Goal: Book appointment/travel/reservation

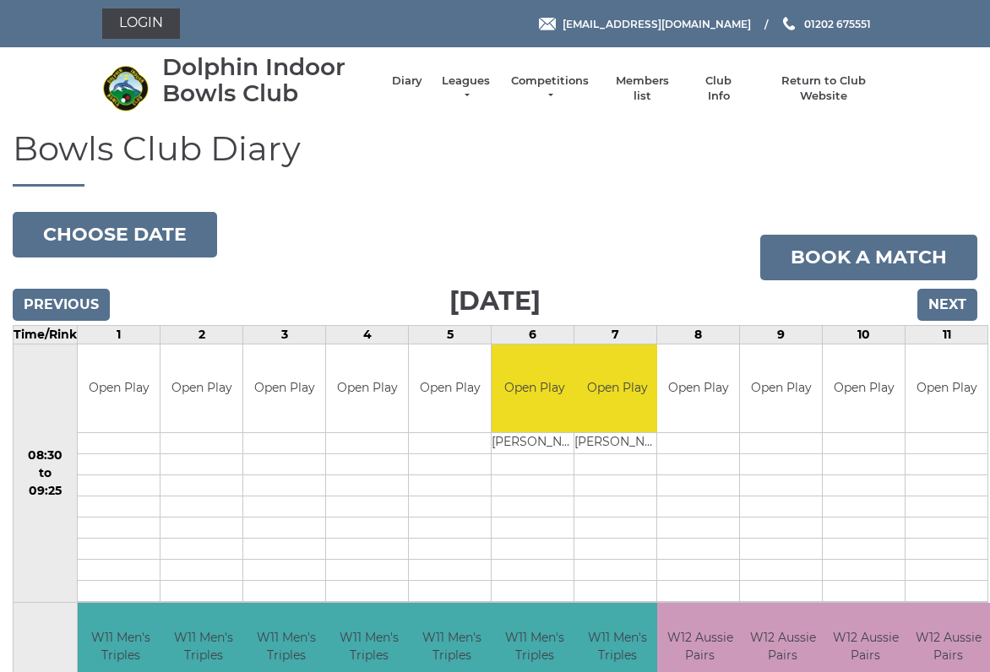
scroll to position [6, 0]
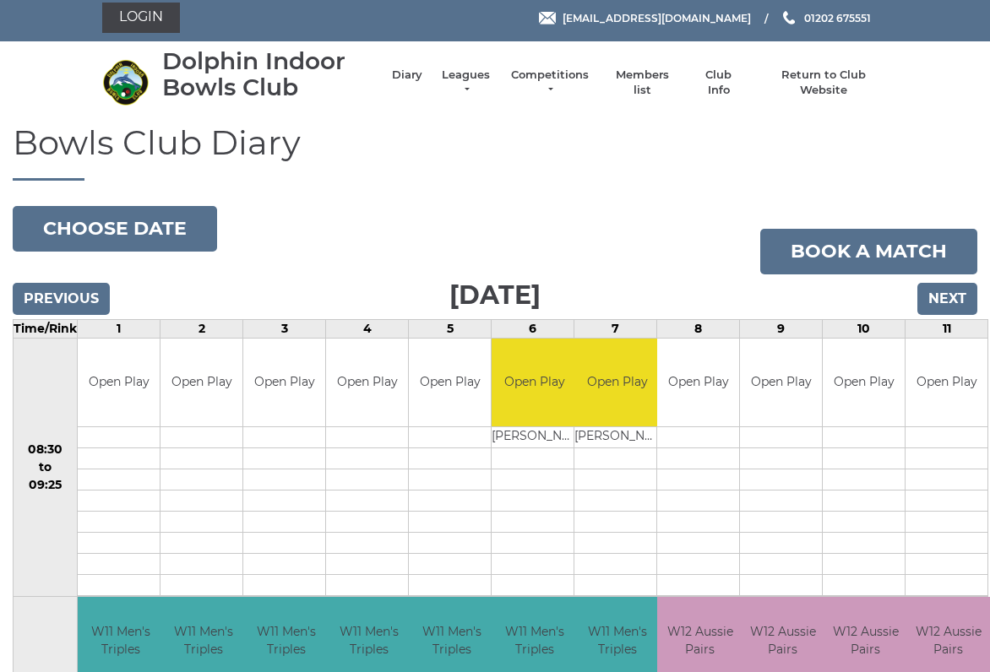
click at [951, 303] on input "Next" at bounding box center [947, 299] width 60 height 32
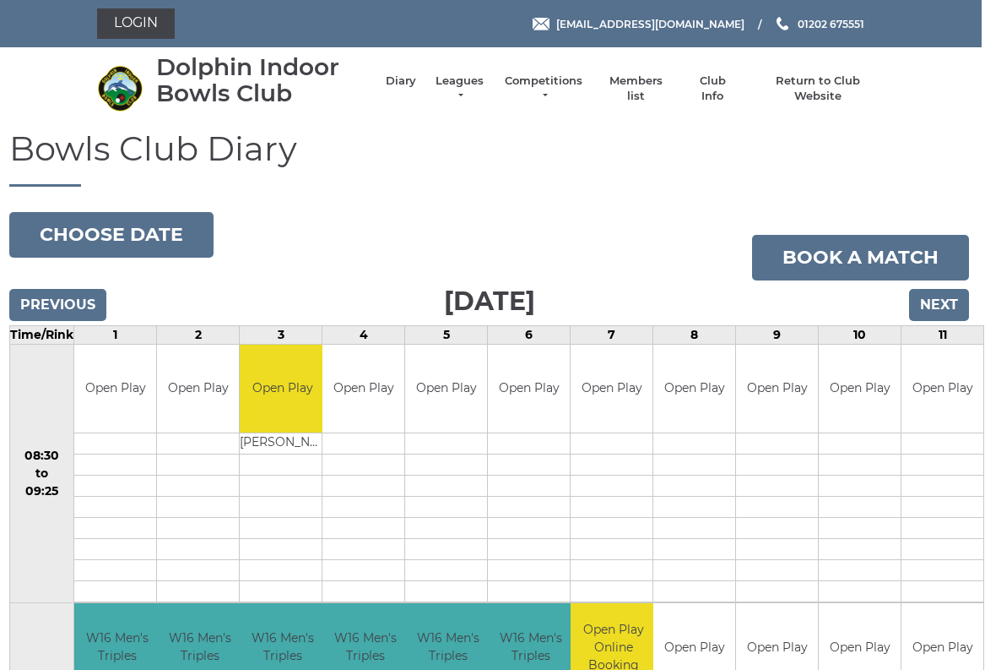
scroll to position [0, 4]
click at [861, 265] on link "Book a match" at bounding box center [860, 258] width 217 height 46
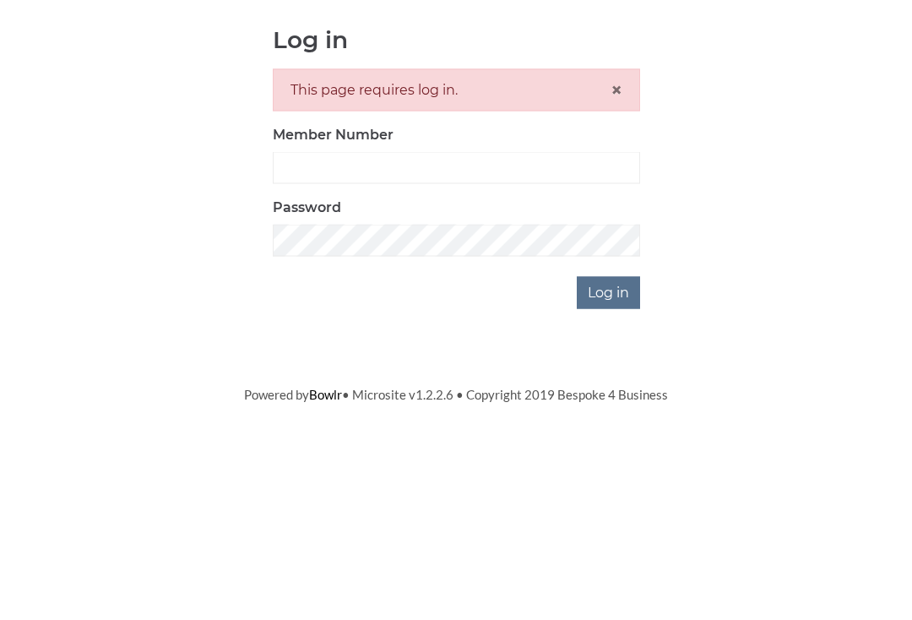
scroll to position [180, 0]
type input "2923"
click at [609, 456] on input "Log in" at bounding box center [608, 472] width 63 height 32
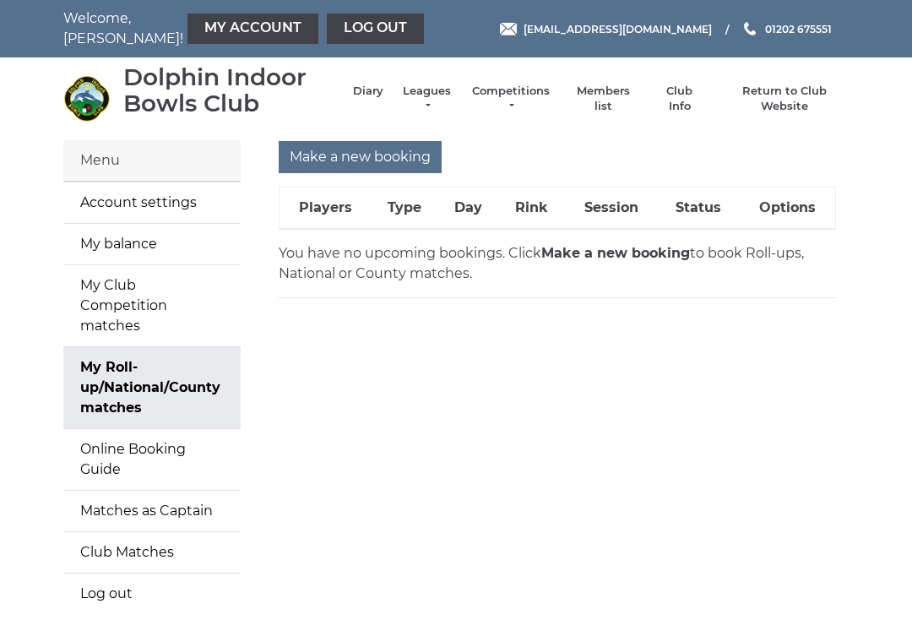
click at [392, 160] on input "Make a new booking" at bounding box center [360, 157] width 163 height 32
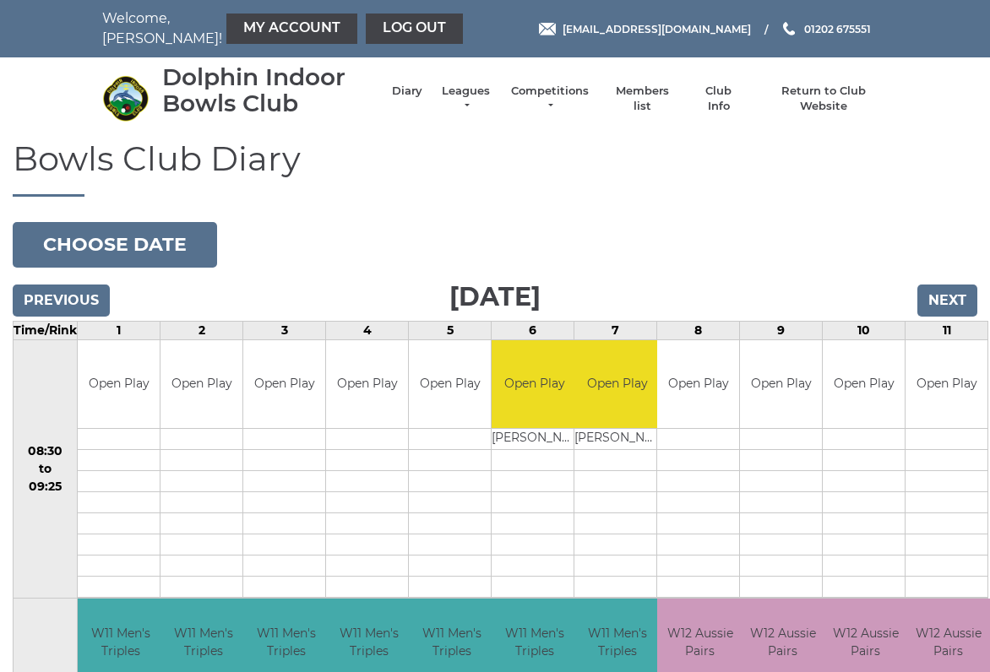
scroll to position [6, 0]
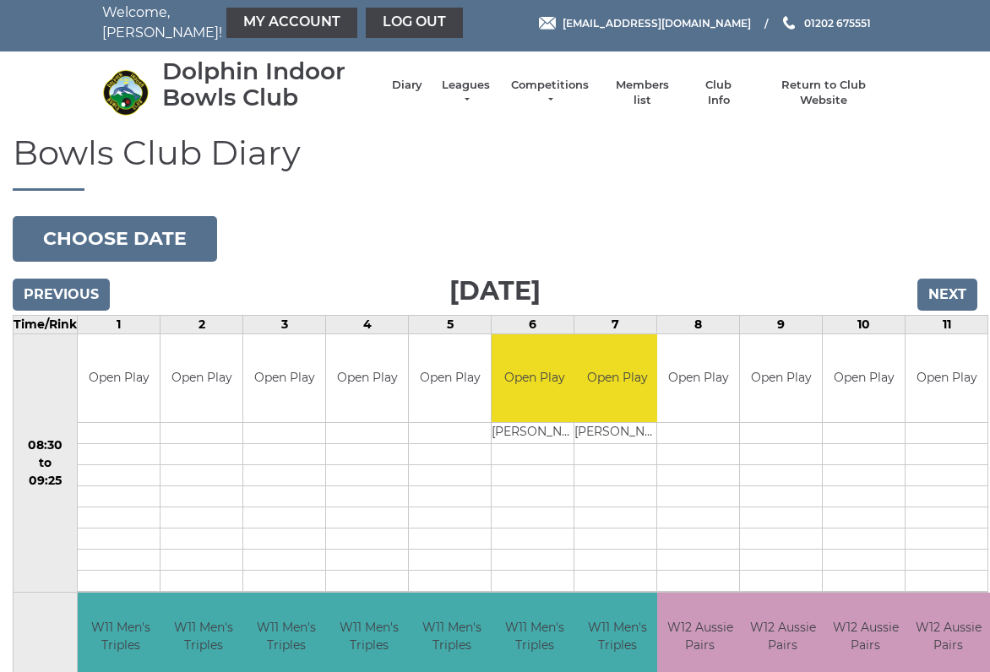
click at [951, 301] on input "Next" at bounding box center [947, 295] width 60 height 32
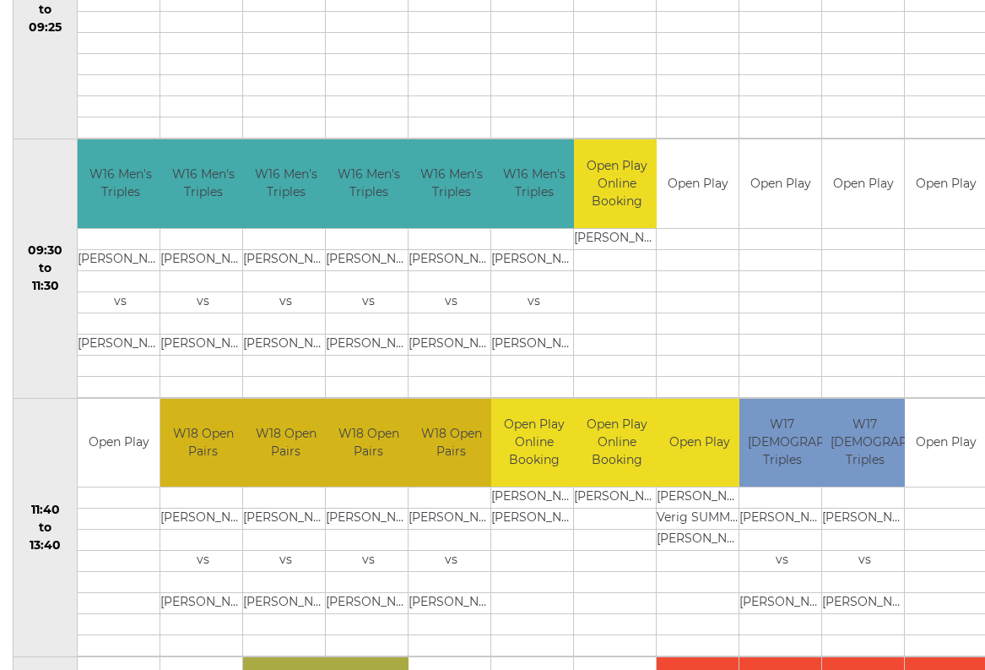
scroll to position [459, 0]
click at [0, 0] on link "Book slot" at bounding box center [0, 0] width 0 height 0
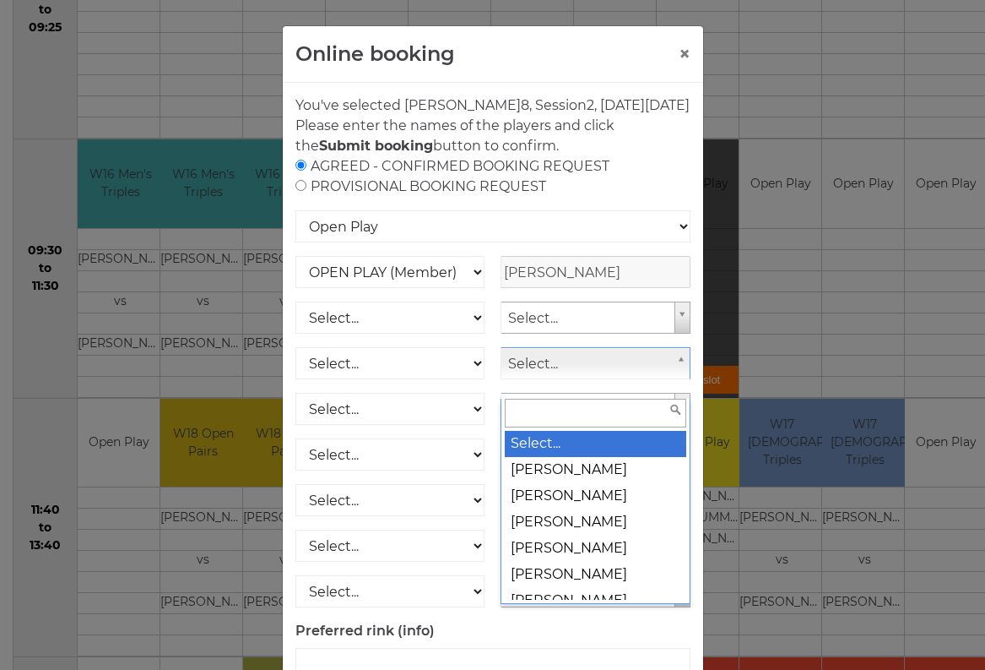
scroll to position [459, 3]
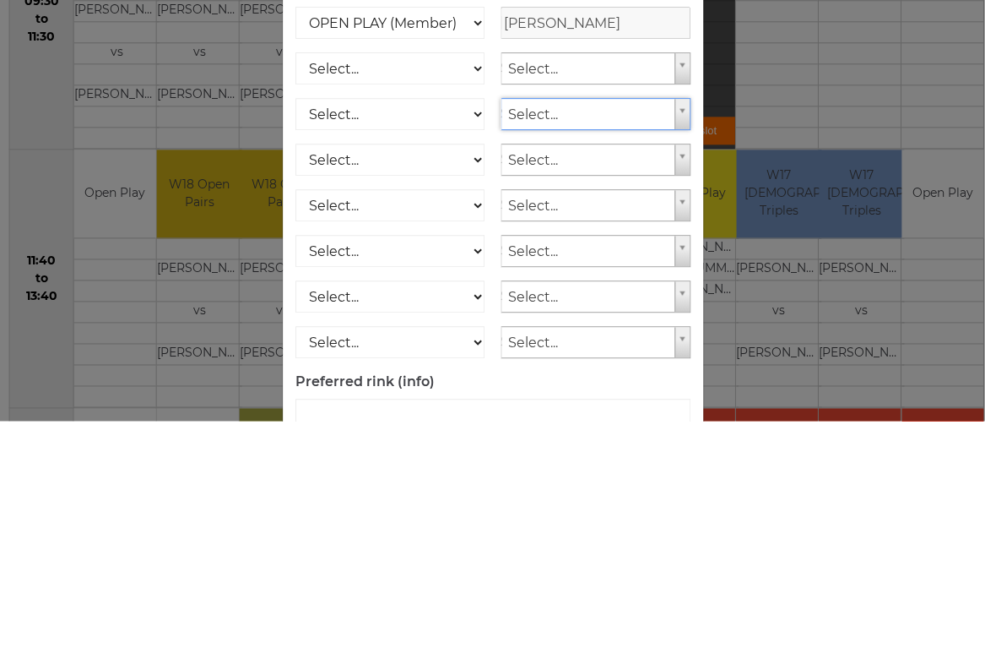
click at [919, 281] on div "Online booking × You've selected Rink 8 , Session 2 , on Friday 3rd of October …" at bounding box center [492, 335] width 985 height 670
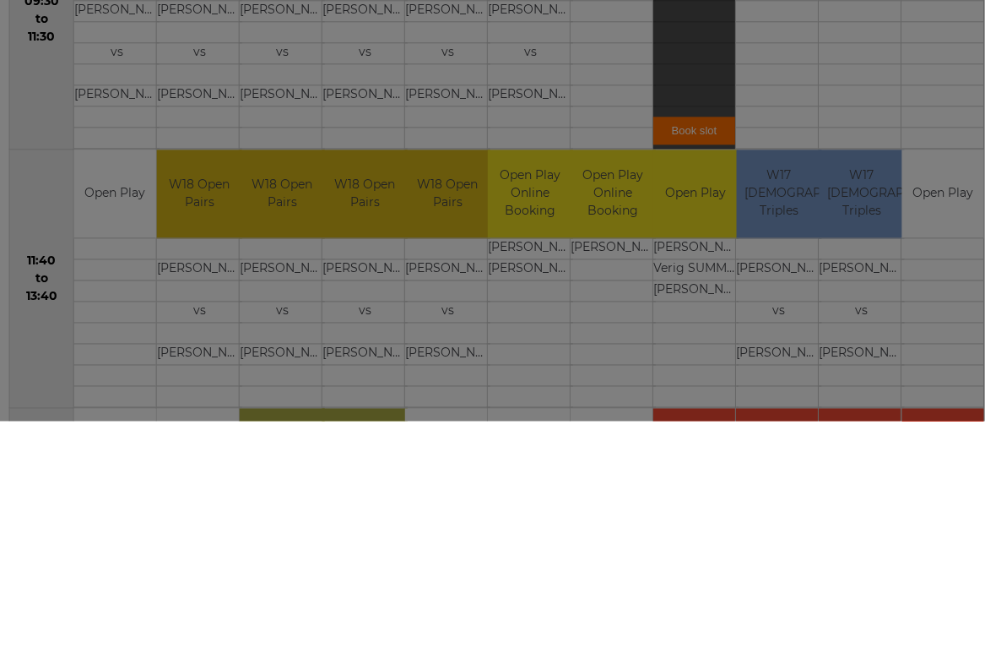
scroll to position [708, 4]
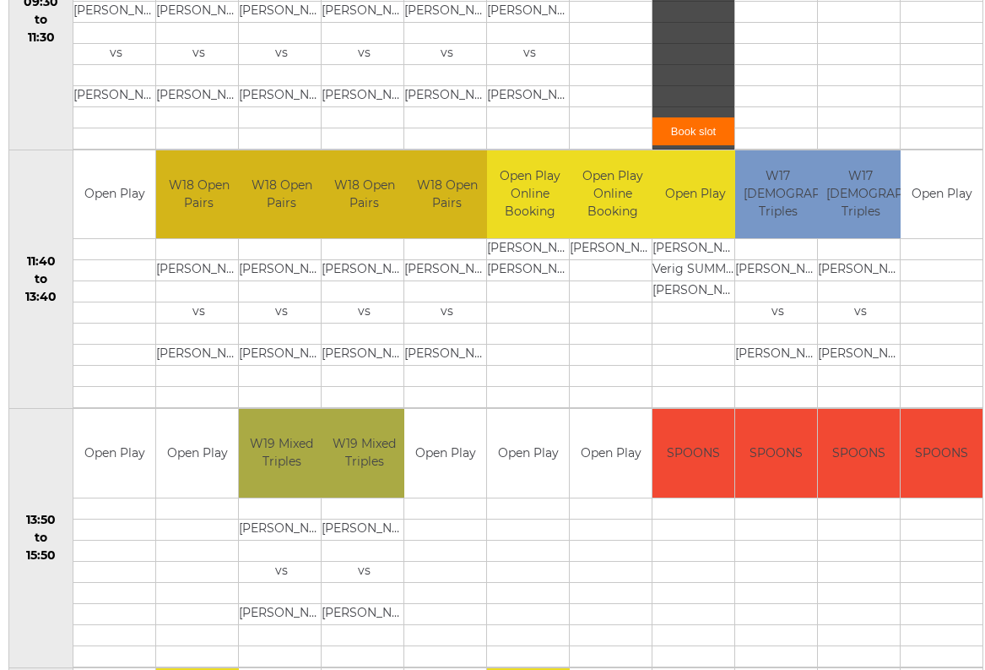
click at [714, 43] on div "Book slot" at bounding box center [694, 20] width 82 height 258
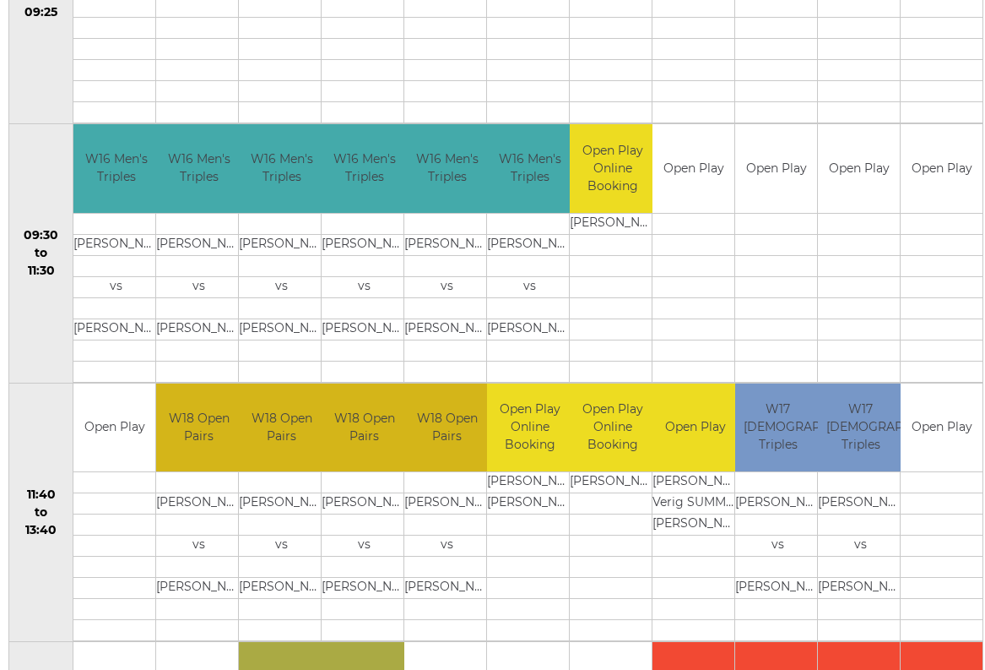
scroll to position [475, 4]
click at [0, 0] on div "Book slot" at bounding box center [0, 0] width 0 height 0
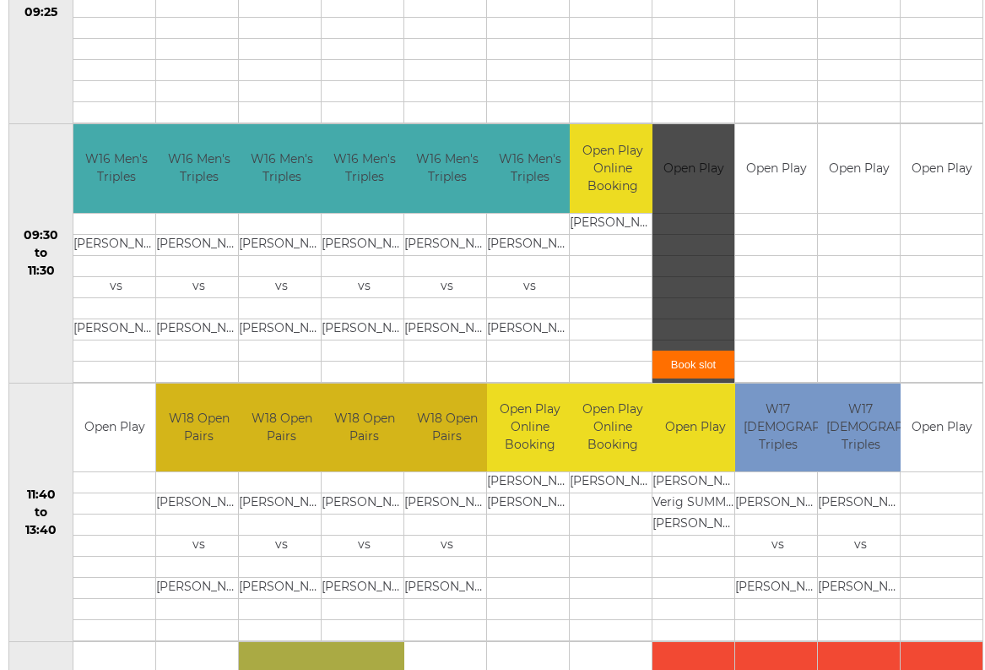
click at [701, 366] on link "Book slot" at bounding box center [694, 364] width 82 height 28
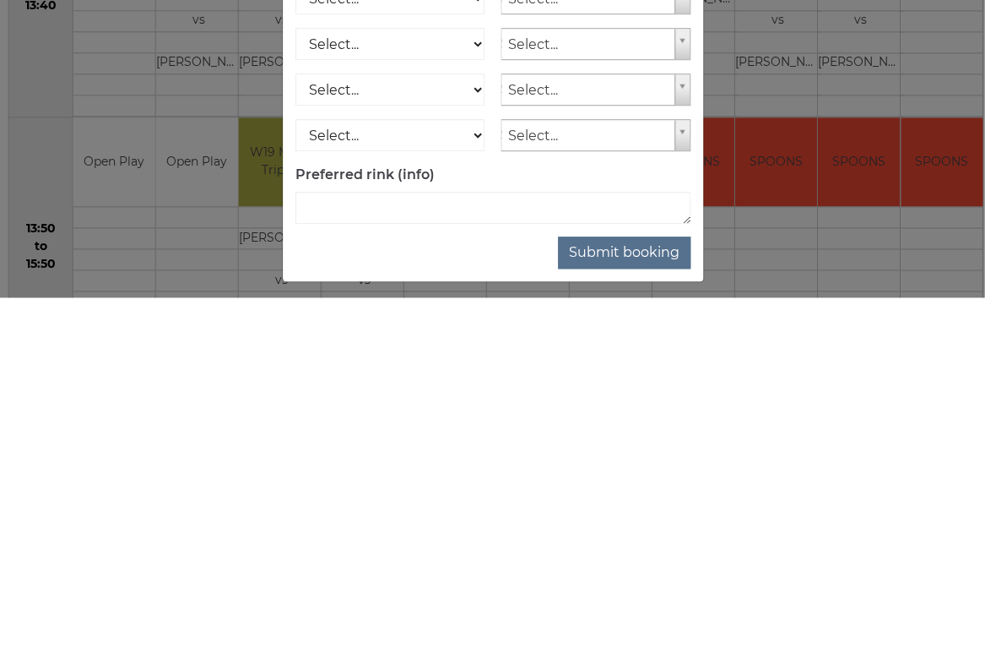
scroll to position [630, 4]
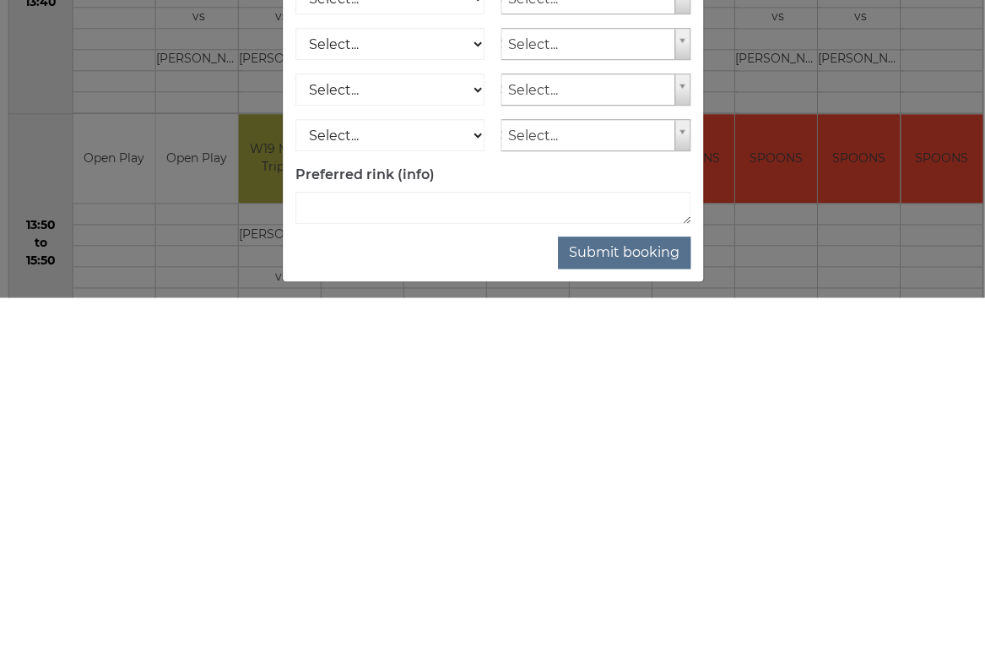
click at [641, 609] on button "Submit booking" at bounding box center [624, 625] width 133 height 32
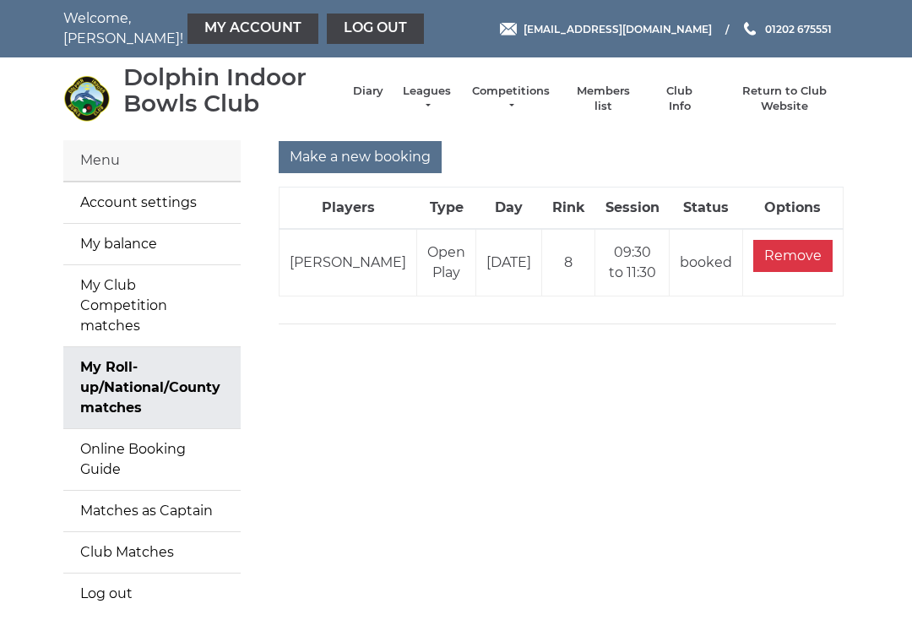
click at [797, 254] on input "Remove" at bounding box center [792, 256] width 79 height 32
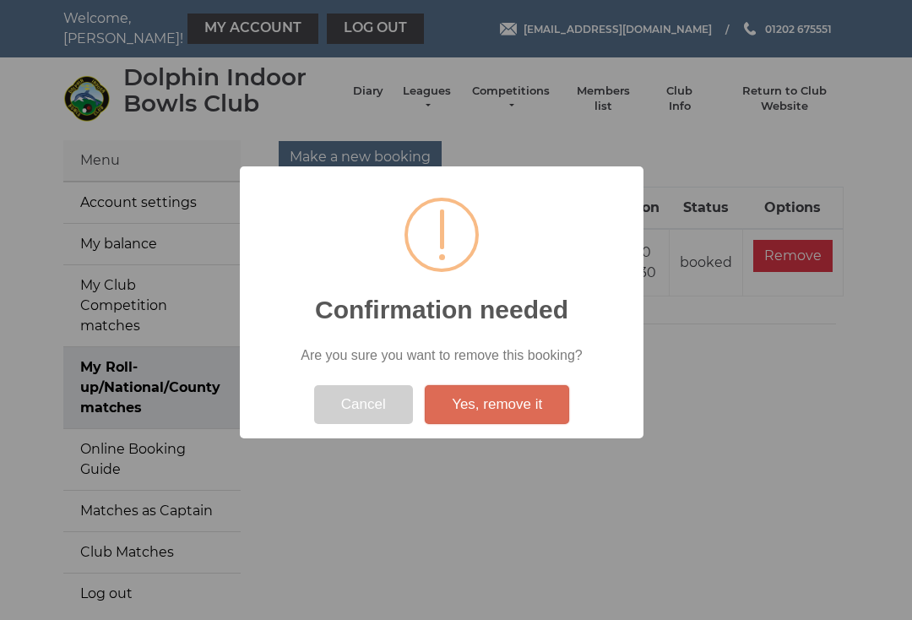
click at [527, 410] on button "Yes, remove it" at bounding box center [497, 404] width 144 height 39
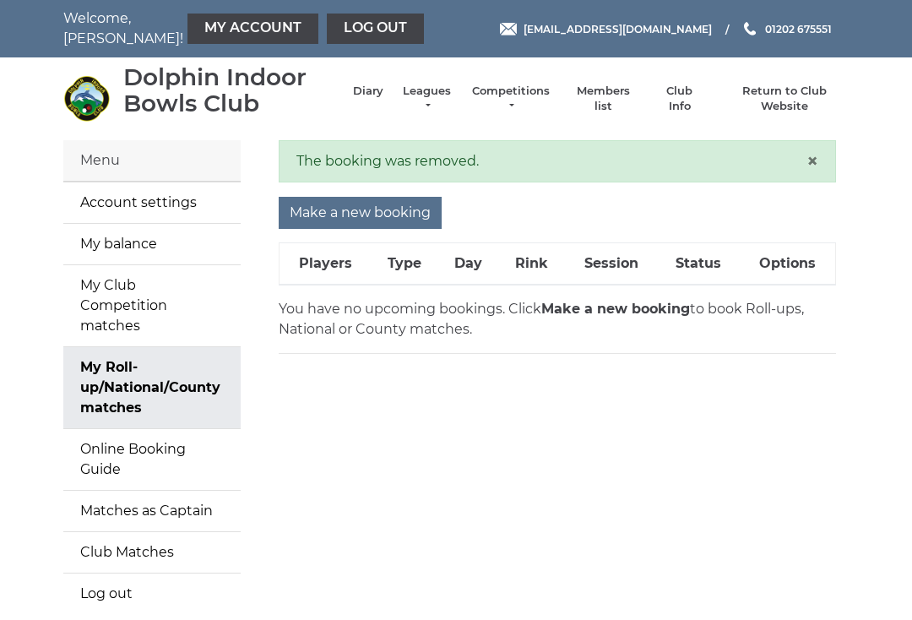
click at [391, 220] on input "Make a new booking" at bounding box center [360, 213] width 163 height 32
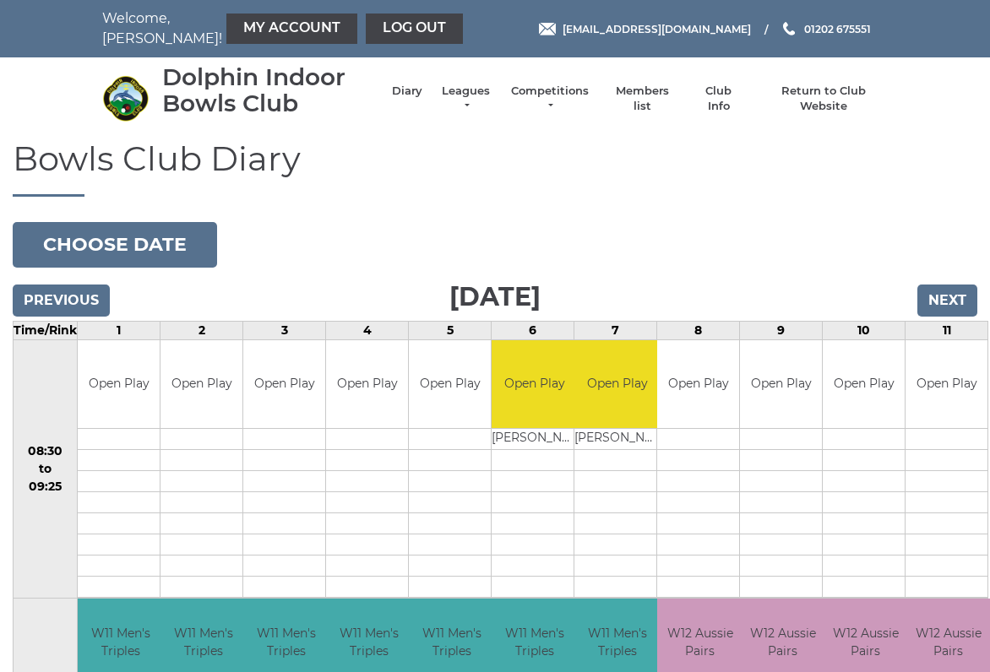
scroll to position [6, 0]
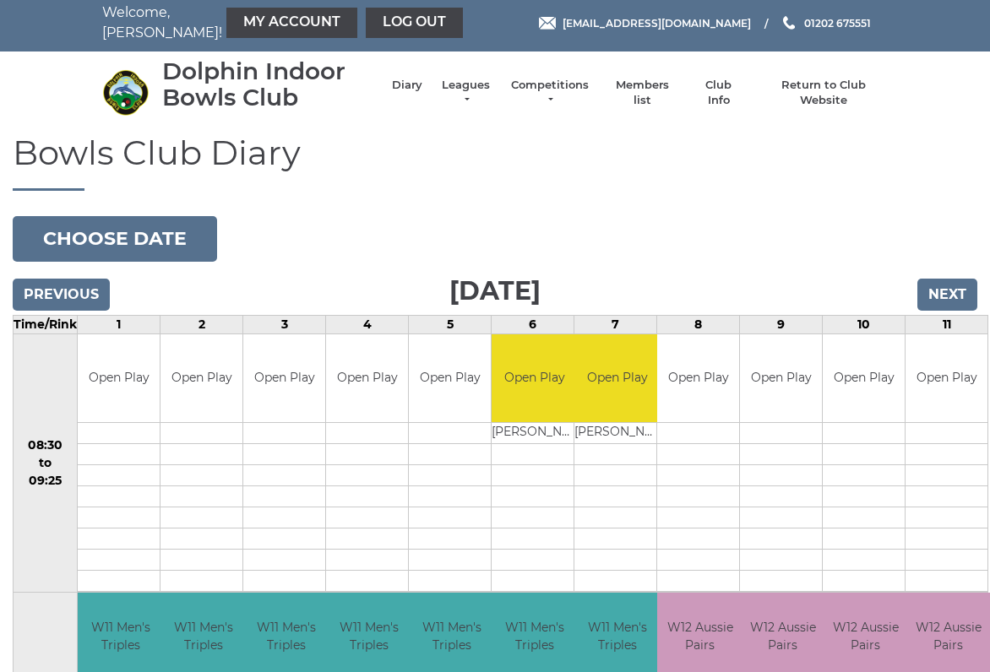
click at [947, 302] on input "Next" at bounding box center [947, 295] width 60 height 32
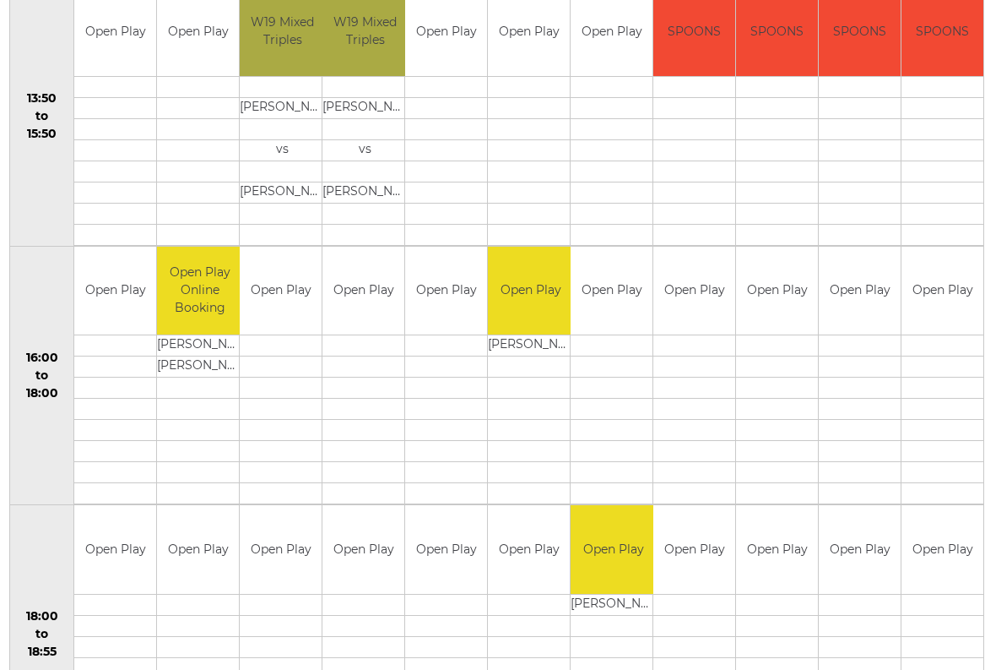
scroll to position [1131, 3]
